Goal: Transaction & Acquisition: Download file/media

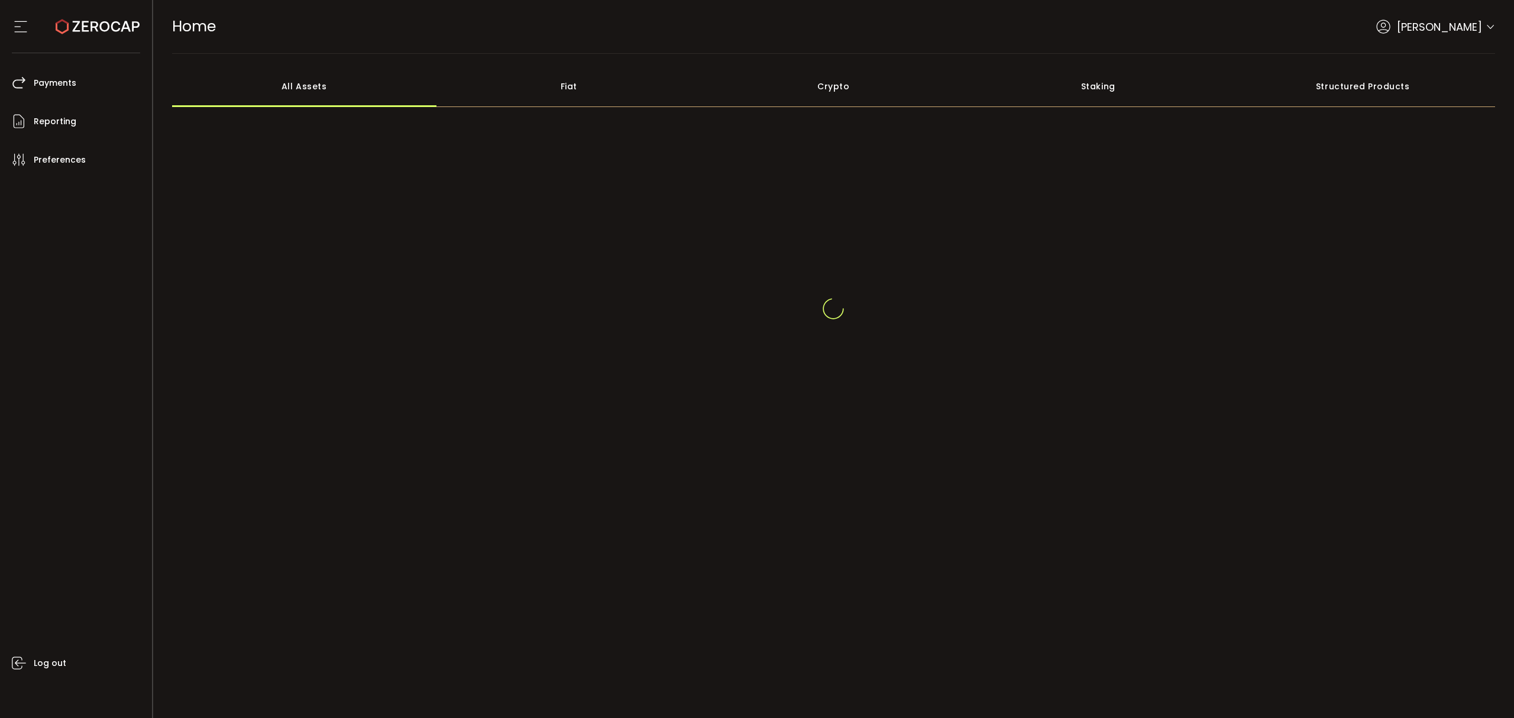
click at [1491, 25] on span at bounding box center [1490, 28] width 9 height 12
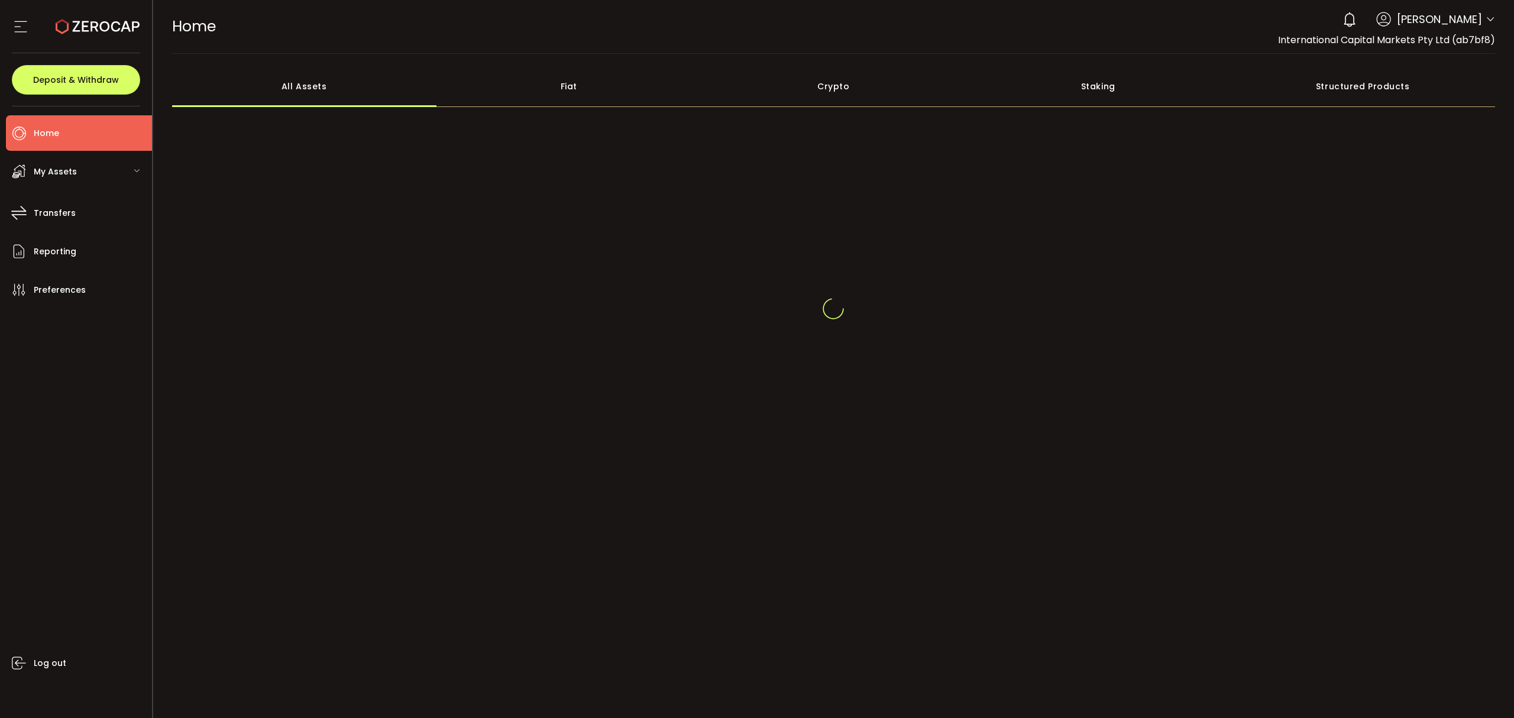
click at [1495, 19] on header "PDF is being processed and will download to your computer HOME Buy Power $0.00 …" at bounding box center [834, 27] width 1362 height 54
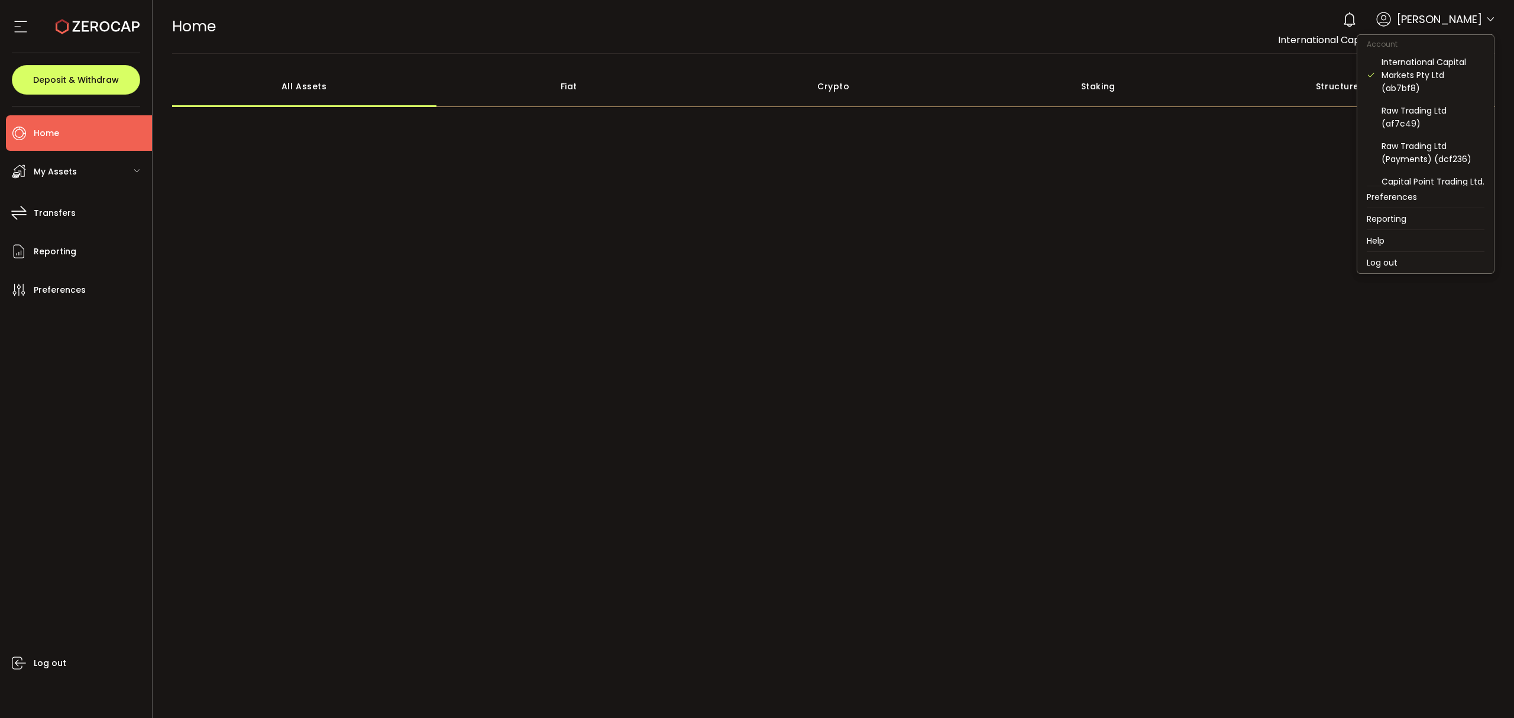
click at [1492, 21] on icon at bounding box center [1490, 19] width 9 height 9
click at [1449, 110] on div "Raw Trading Ltd (af7c49)" at bounding box center [1433, 117] width 103 height 26
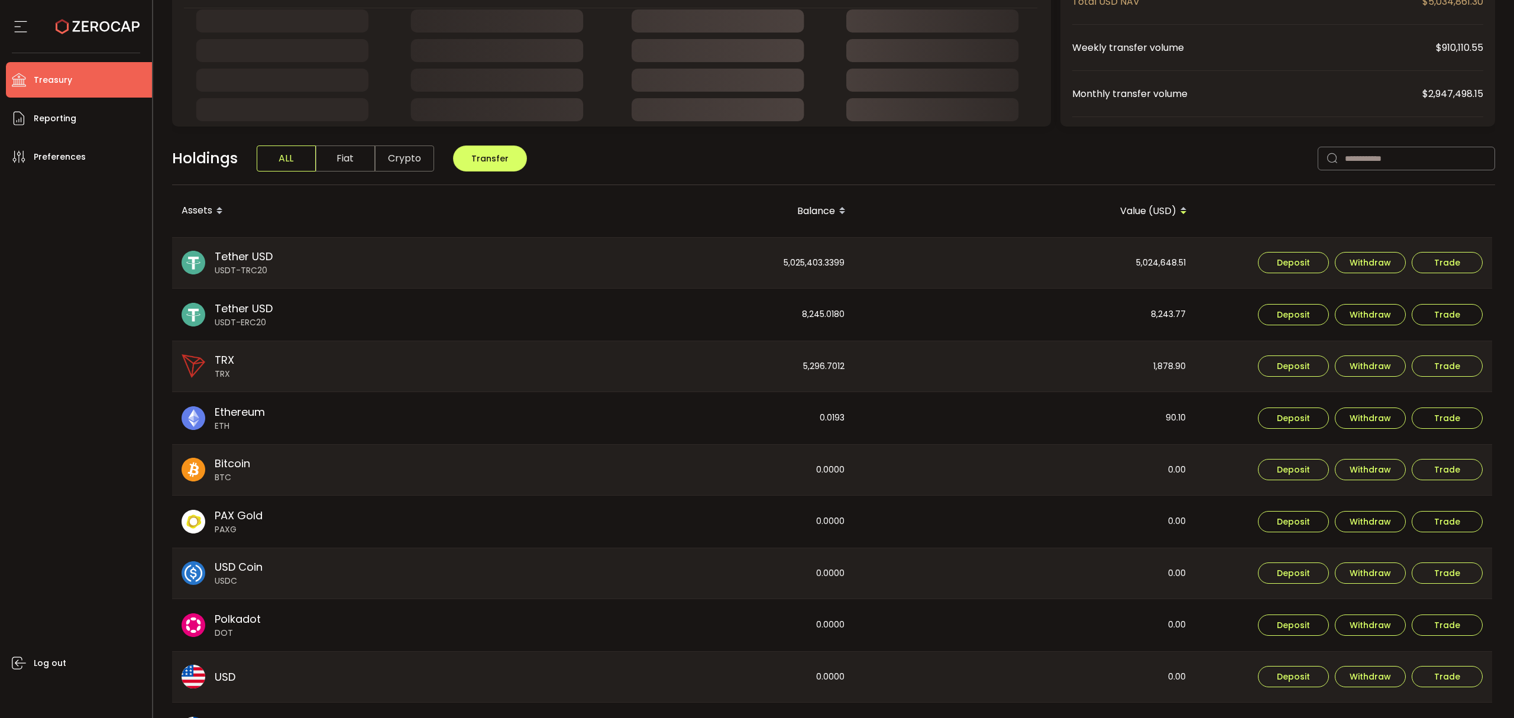
scroll to position [261, 0]
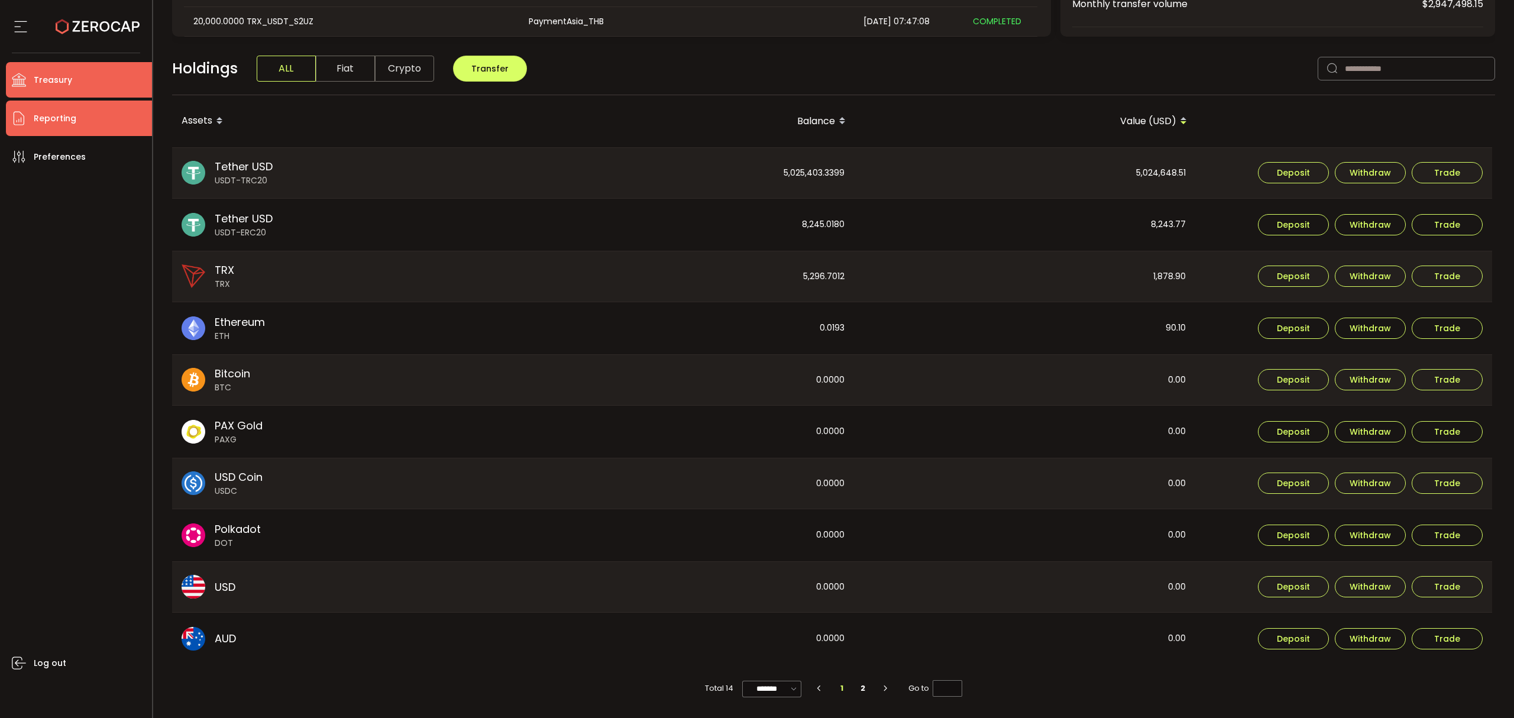
click at [64, 108] on li "Reporting" at bounding box center [79, 118] width 146 height 35
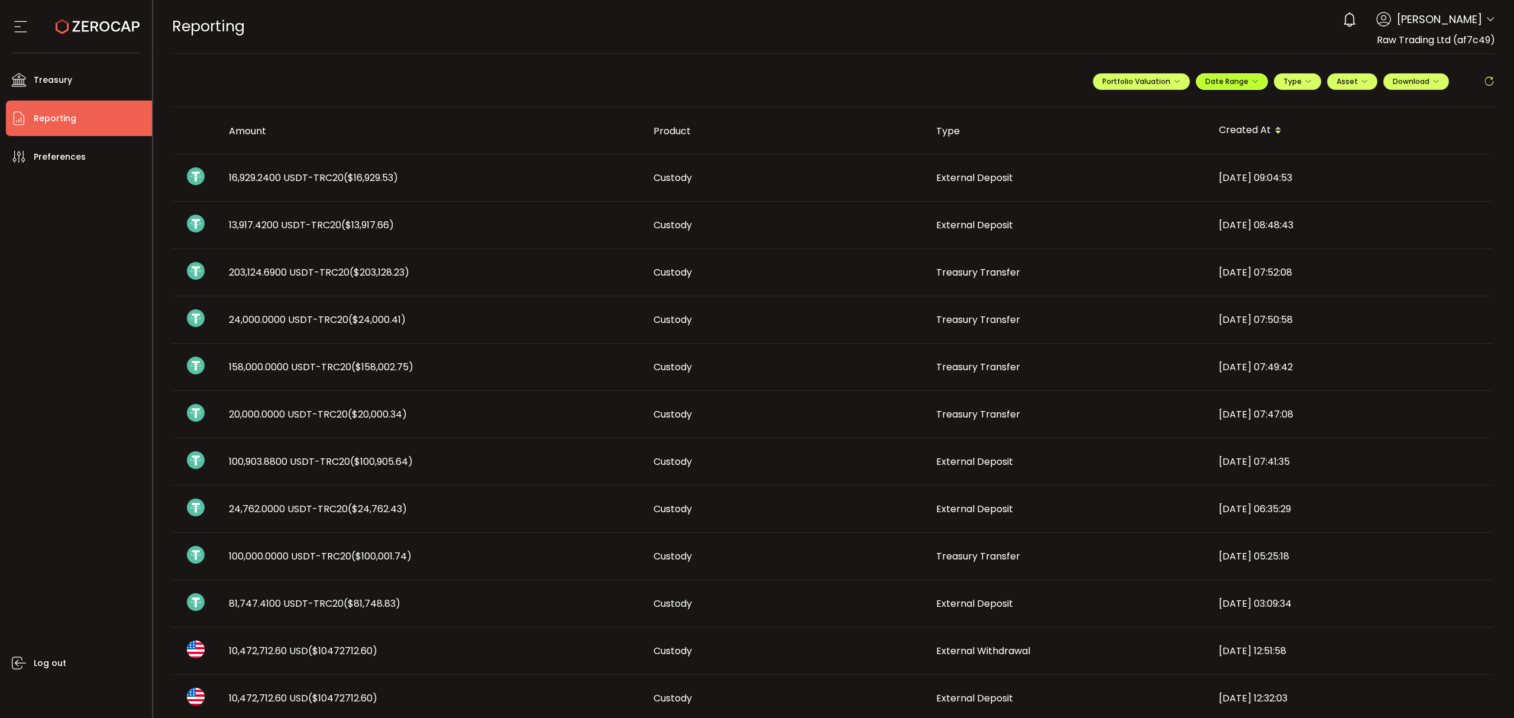
click at [1252, 81] on icon "button" at bounding box center [1255, 81] width 7 height 7
drag, startPoint x: 1151, startPoint y: 105, endPoint x: 1174, endPoint y: 114, distance: 25.5
click at [1150, 105] on icon at bounding box center [1155, 107] width 15 height 12
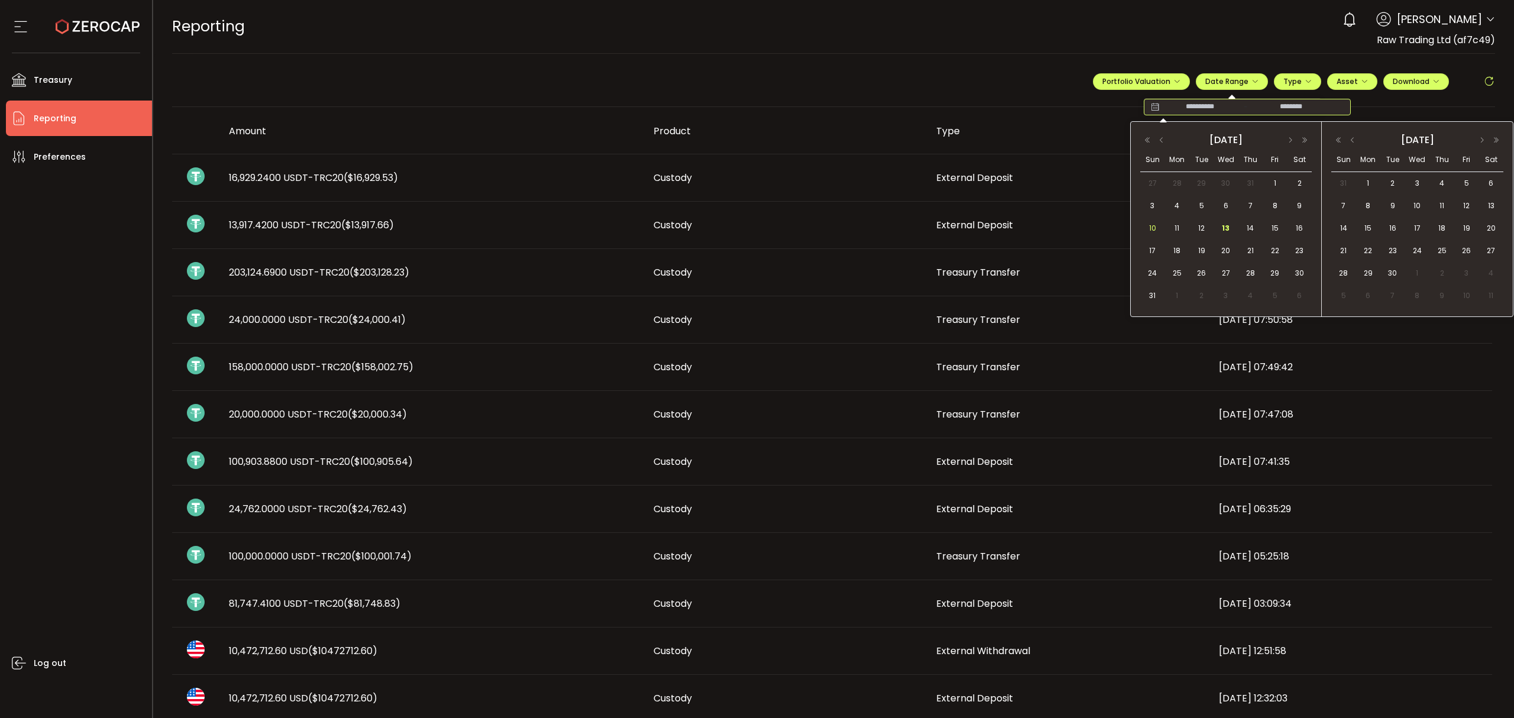
click at [1155, 228] on span "10" at bounding box center [1153, 228] width 14 height 14
click at [1233, 221] on td "13" at bounding box center [1226, 228] width 24 height 22
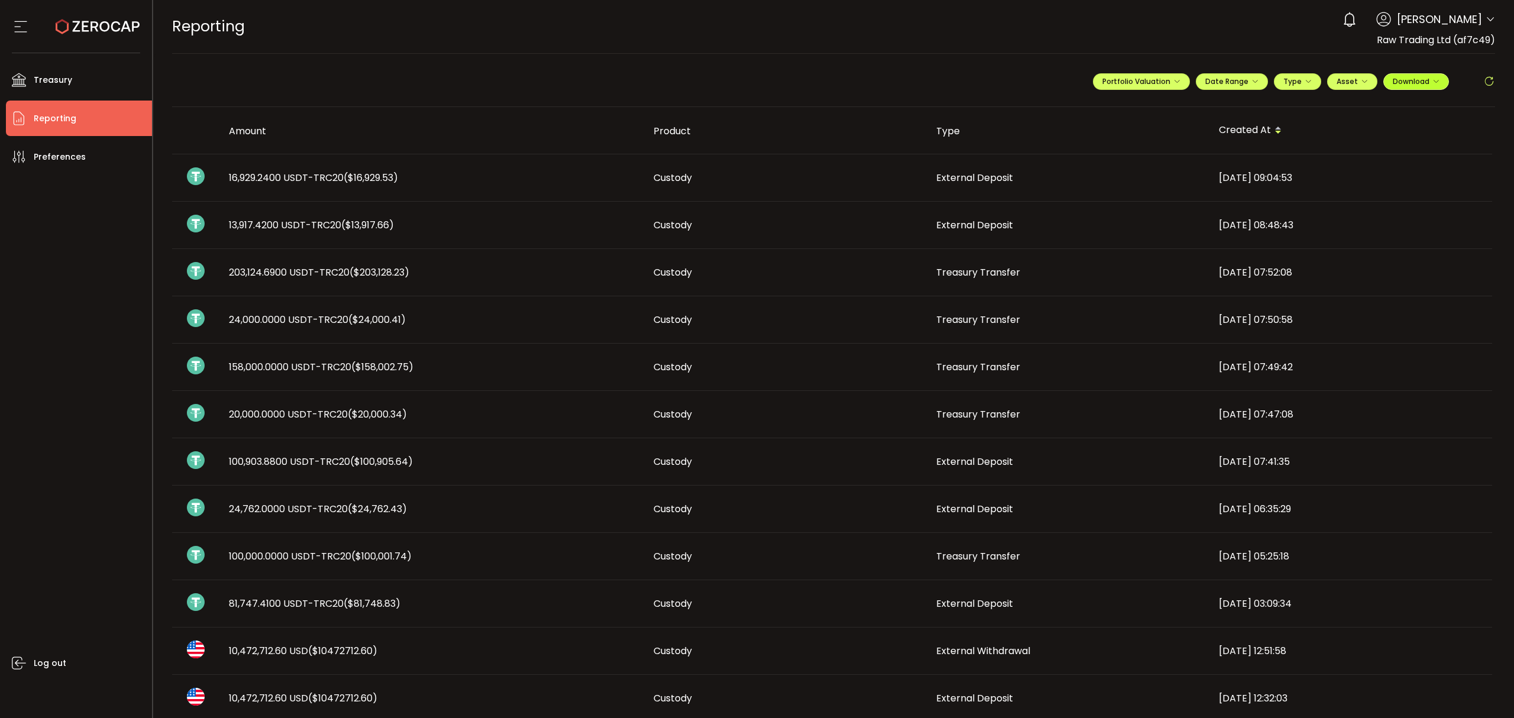
click at [1416, 83] on span "Download" at bounding box center [1416, 81] width 47 height 10
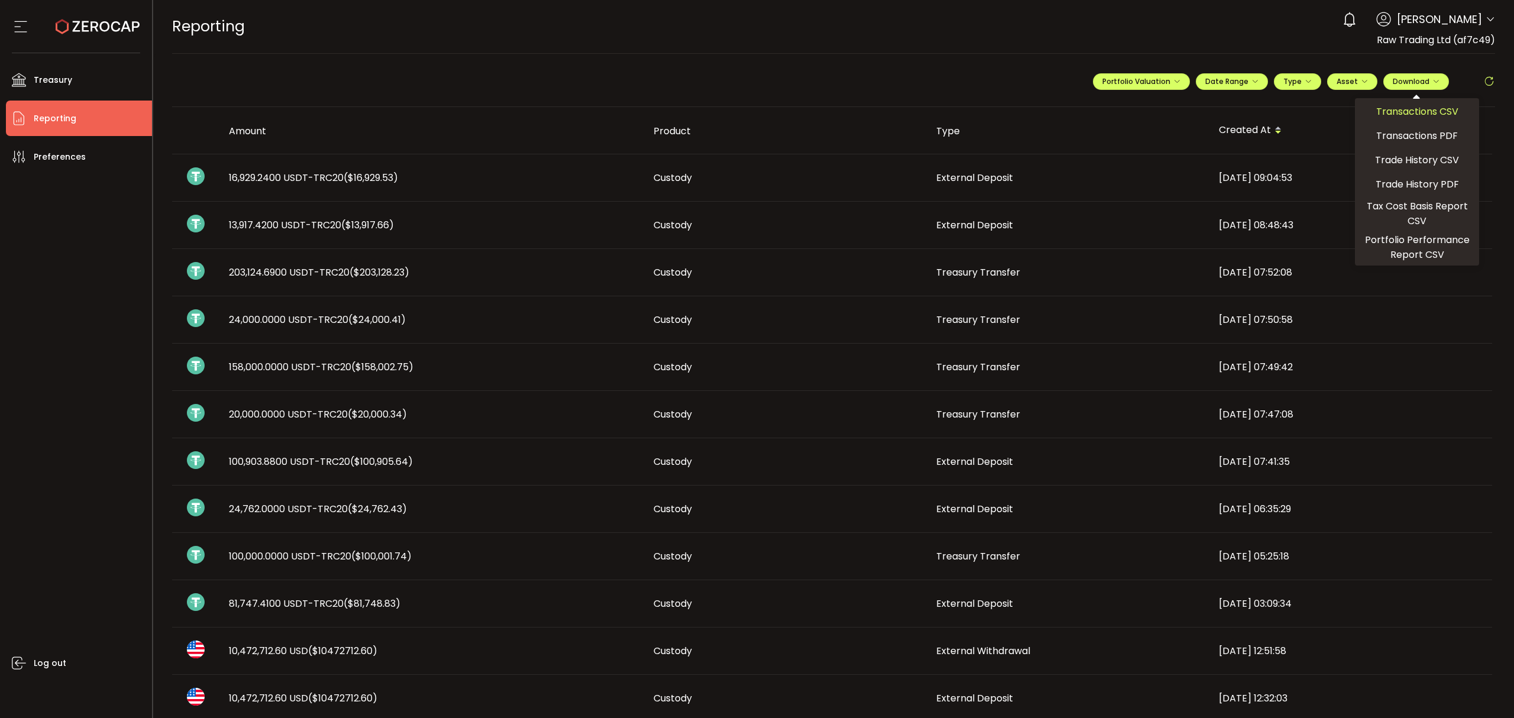
click at [1390, 111] on span "Transactions CSV" at bounding box center [1418, 111] width 82 height 15
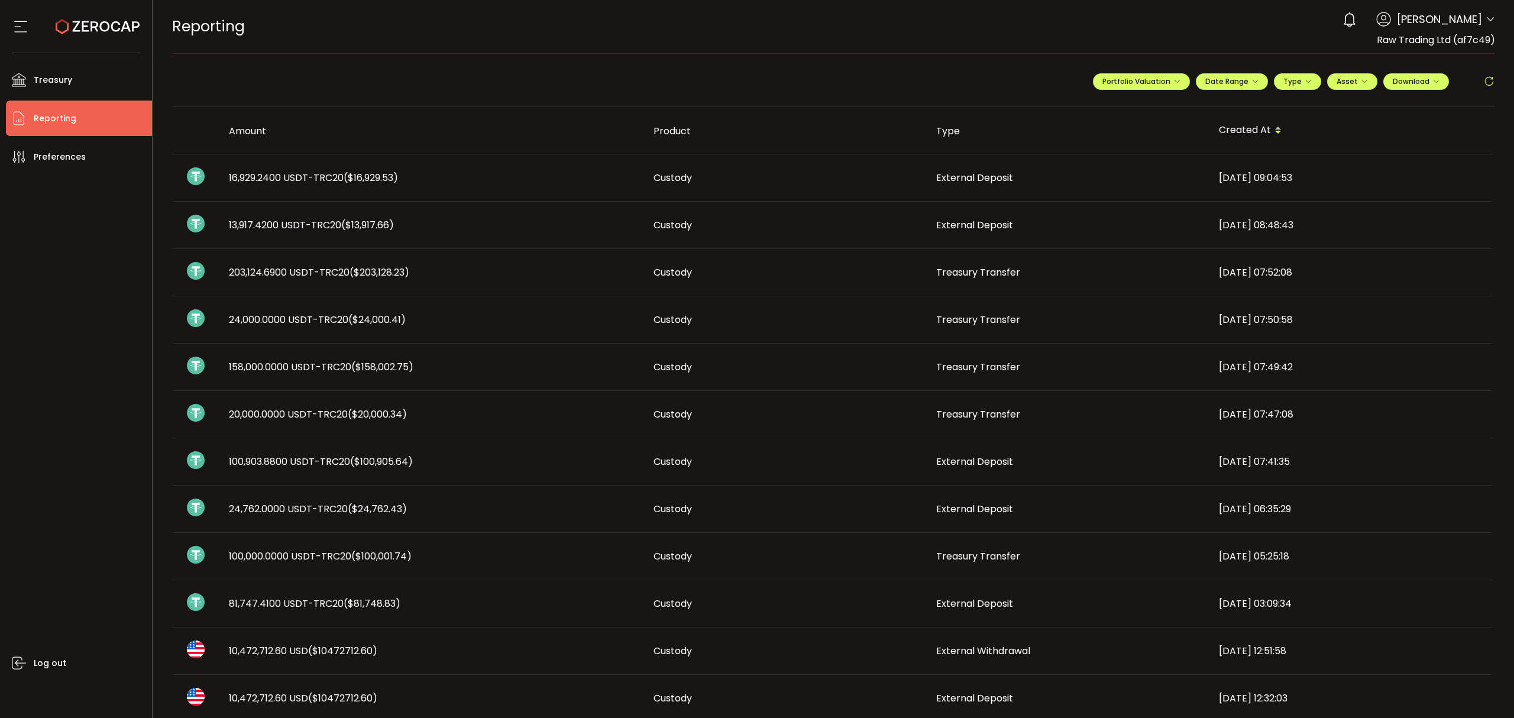
click at [1489, 17] on icon at bounding box center [1490, 19] width 9 height 9
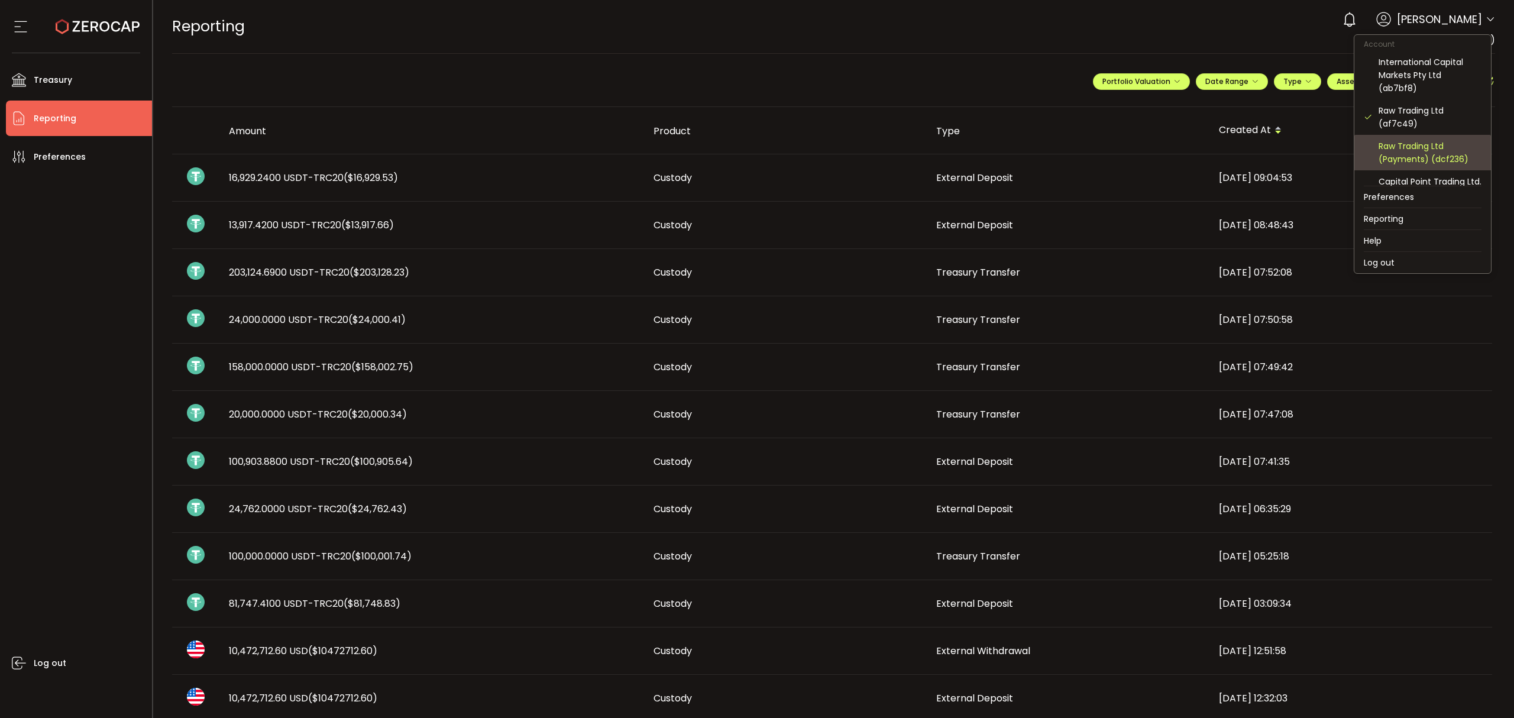
click at [1422, 156] on div "Raw Trading Ltd (Payments) (dcf236)" at bounding box center [1430, 153] width 103 height 26
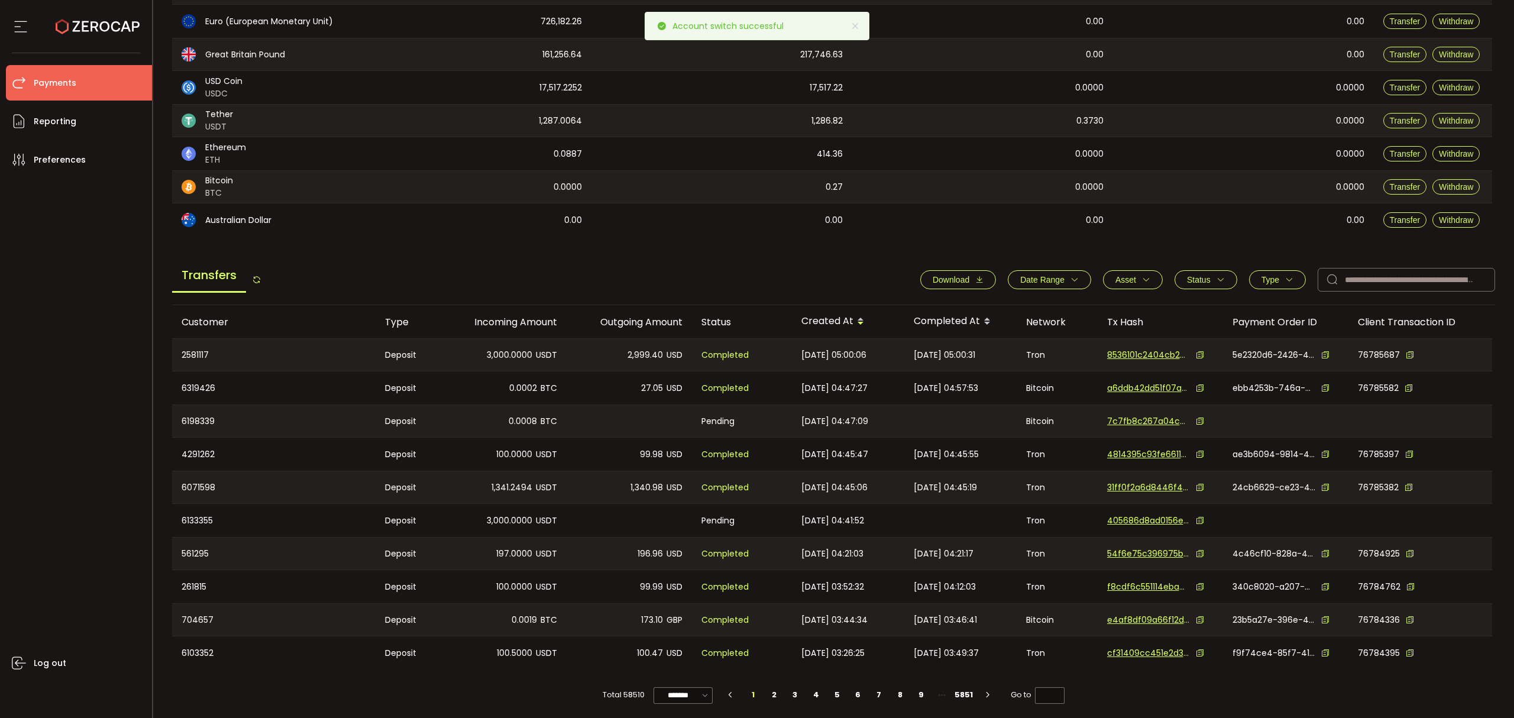
scroll to position [205, 0]
click at [1071, 279] on icon "button" at bounding box center [1075, 277] width 8 height 8
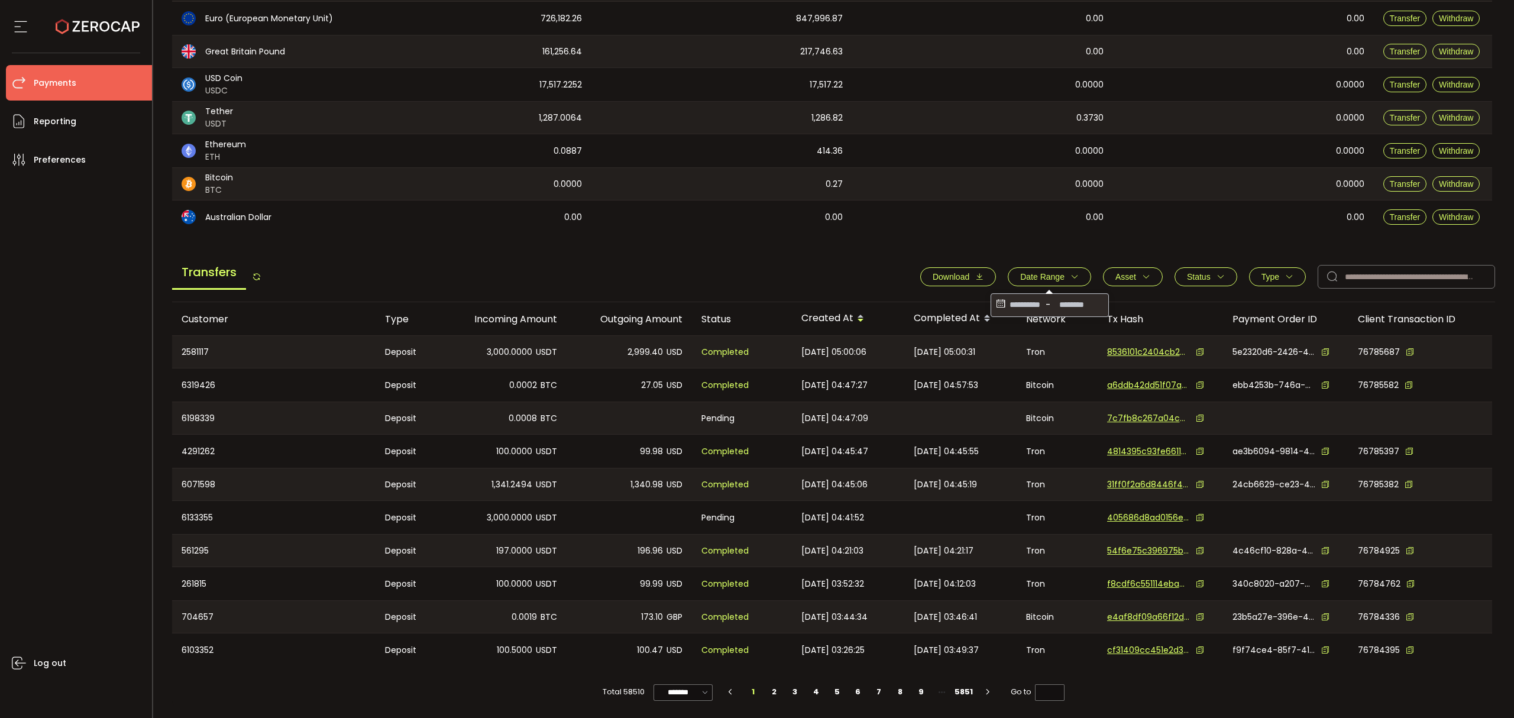
click at [995, 306] on icon at bounding box center [1000, 305] width 13 height 19
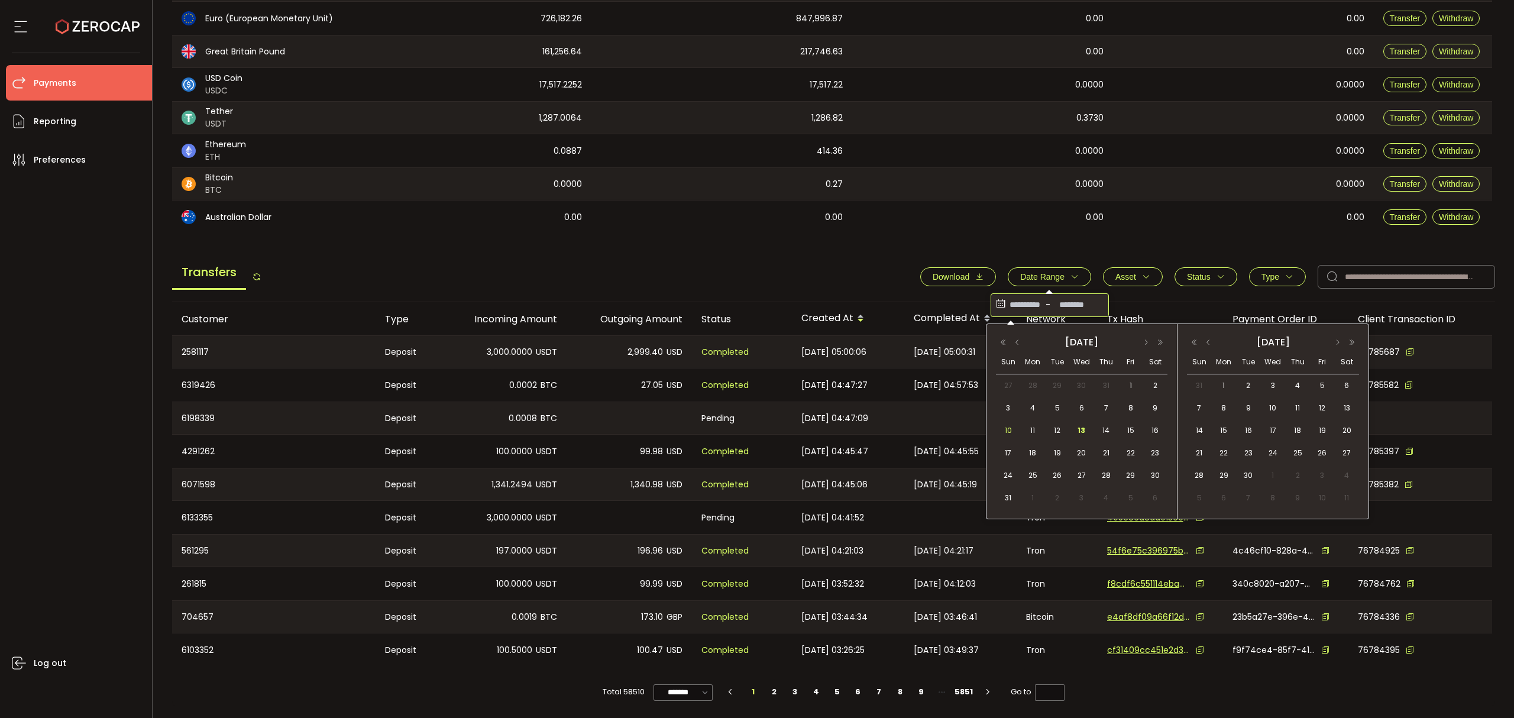
click at [1013, 429] on span "10" at bounding box center [1009, 431] width 14 height 14
click at [1087, 431] on span "13" at bounding box center [1082, 431] width 14 height 14
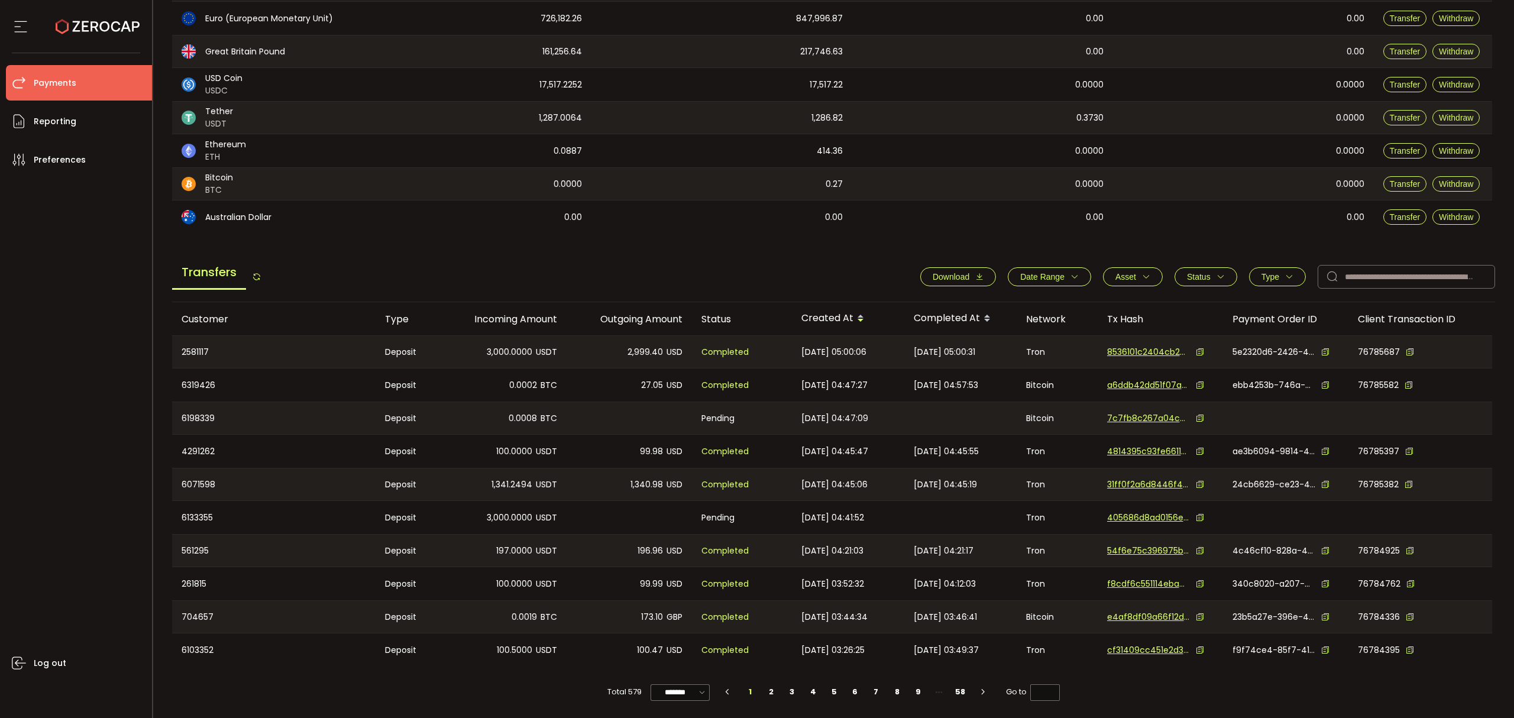
click at [969, 270] on button "Download" at bounding box center [958, 276] width 76 height 19
